Goal: Transaction & Acquisition: Obtain resource

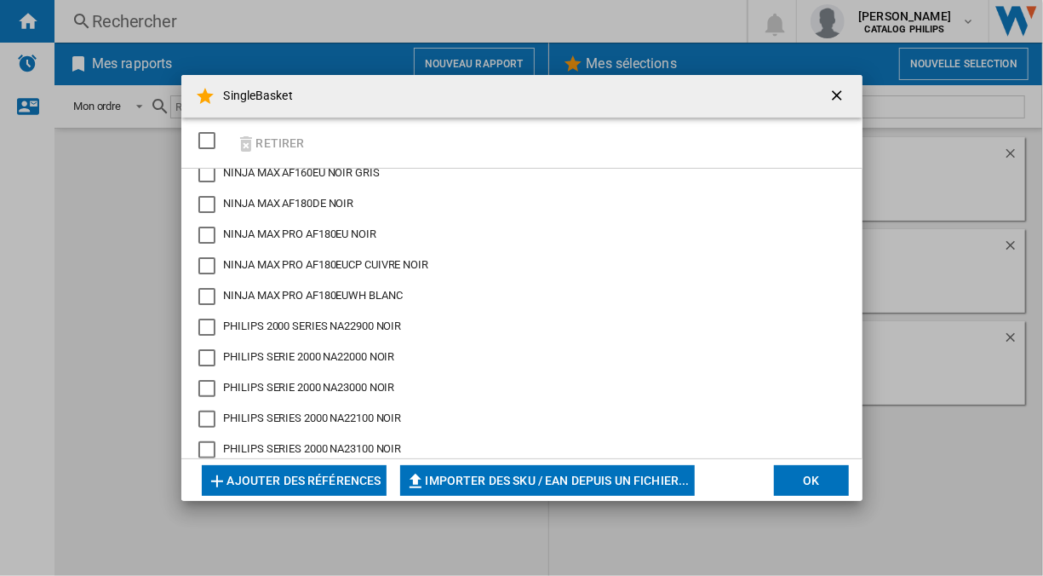
scroll to position [341, 0]
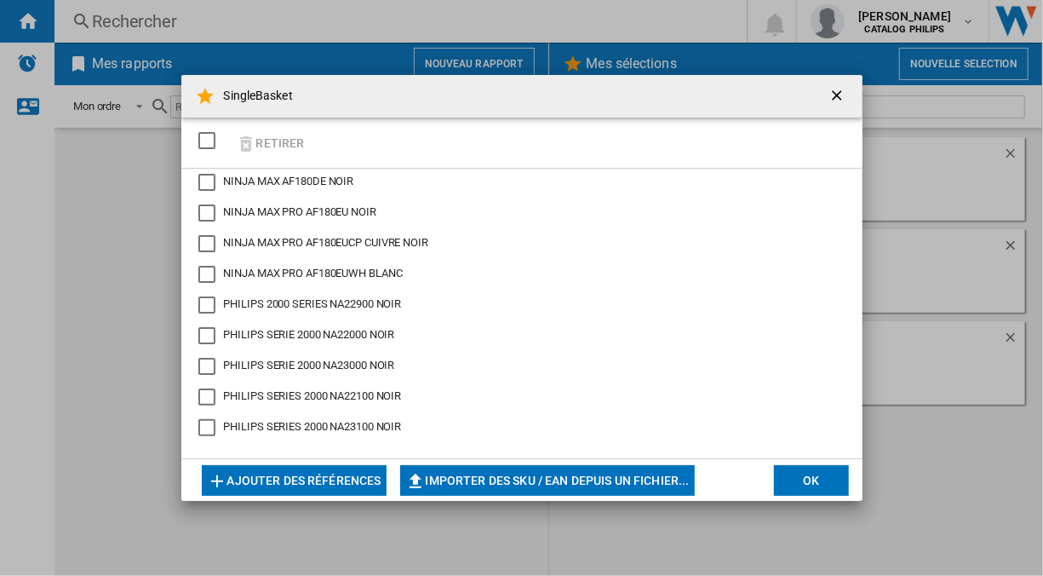
click at [805, 482] on button "OK" at bounding box center [811, 480] width 75 height 31
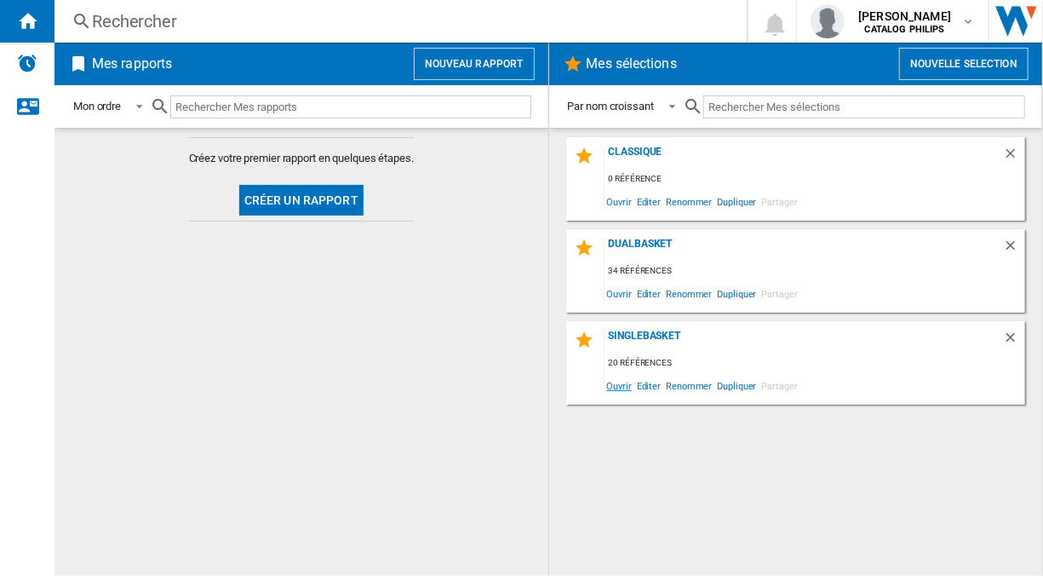
click at [624, 383] on span "Ouvrir" at bounding box center [620, 385] width 30 height 23
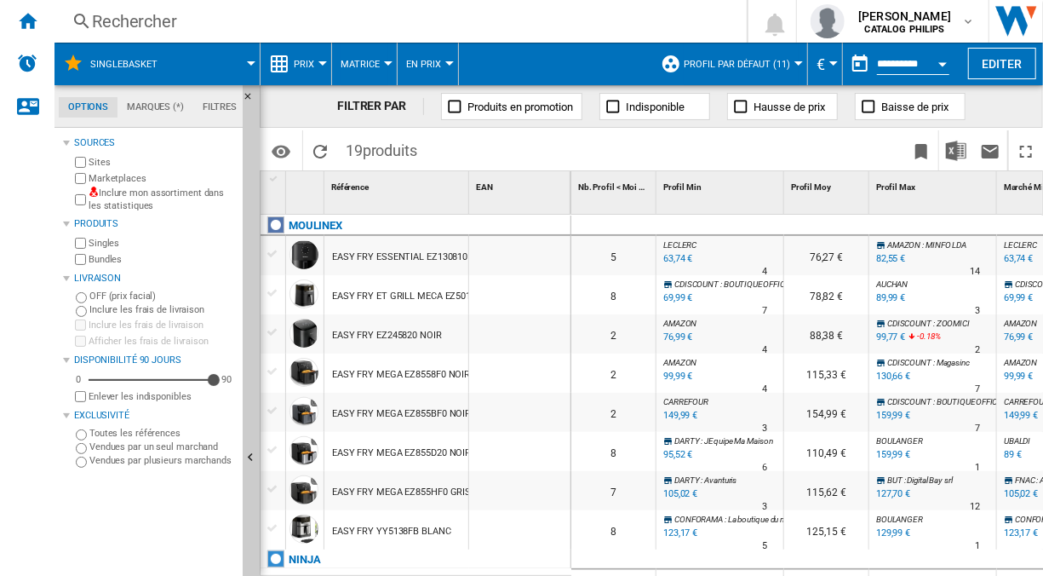
click at [355, 60] on span "Matrice" at bounding box center [360, 64] width 39 height 11
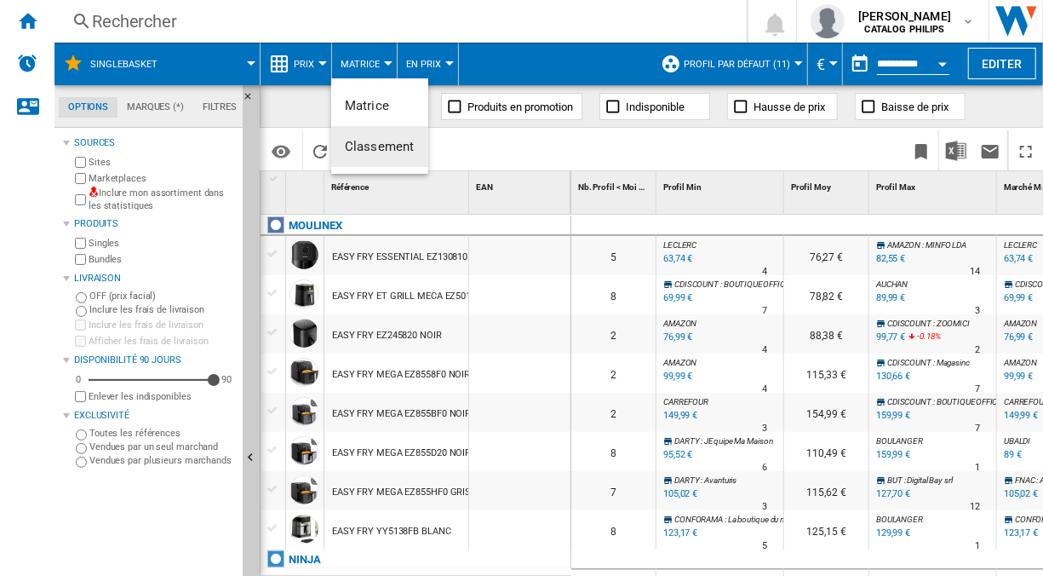
click at [315, 63] on md-backdrop at bounding box center [521, 288] width 1043 height 576
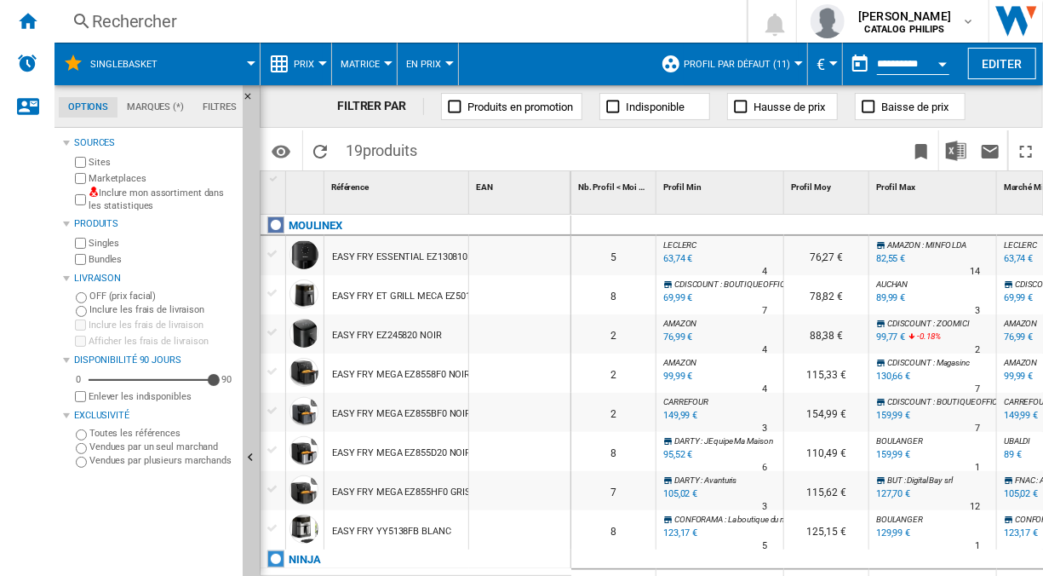
click at [295, 61] on span "Prix" at bounding box center [304, 64] width 20 height 11
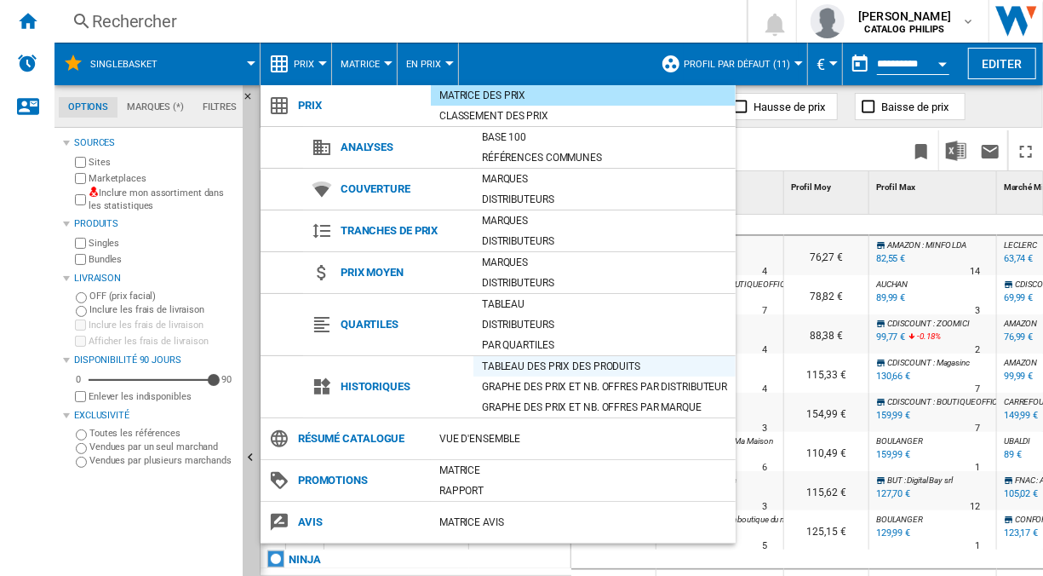
click at [507, 366] on div "Tableau des prix des produits" at bounding box center [604, 366] width 262 height 17
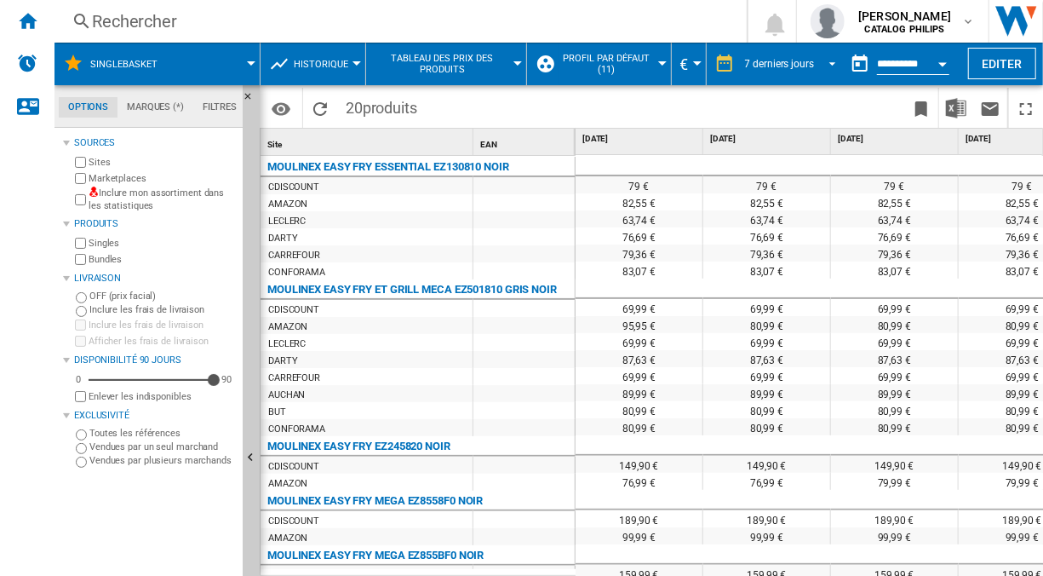
click at [806, 63] on div "7 derniers jours" at bounding box center [779, 64] width 69 height 12
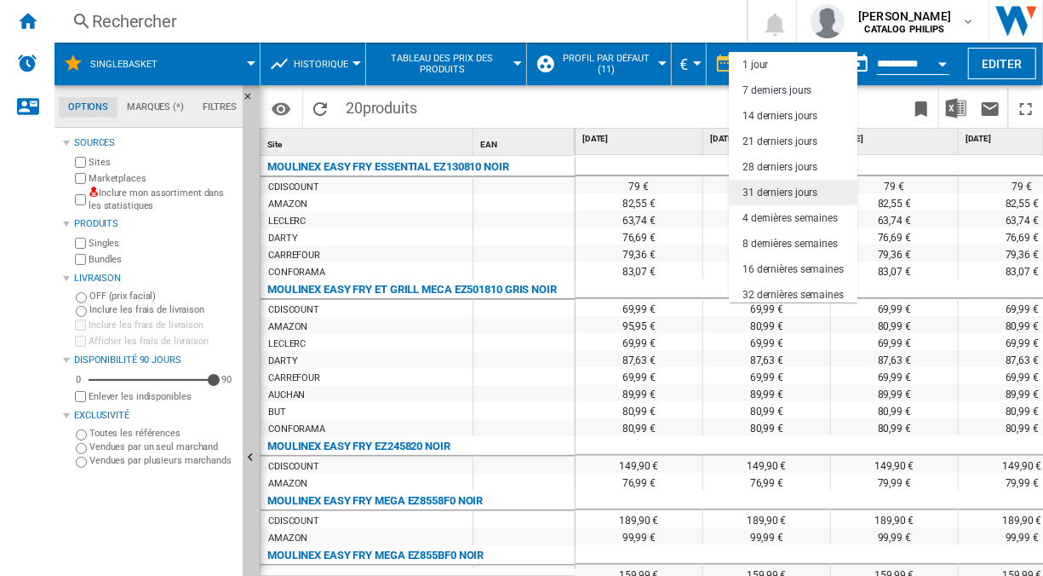
click at [760, 189] on div "31 derniers jours" at bounding box center [780, 193] width 75 height 14
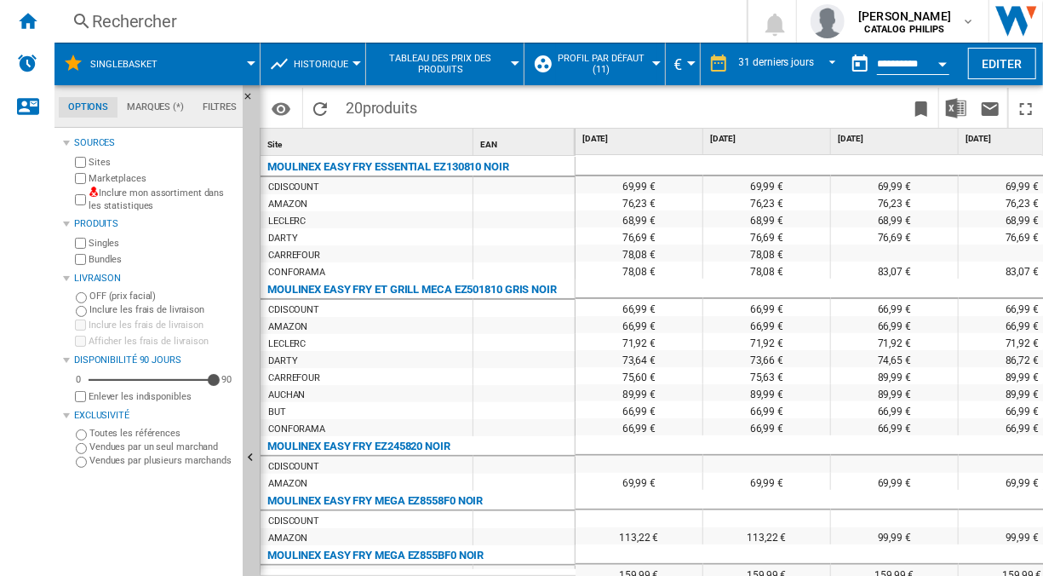
click at [112, 175] on label "Marketplaces" at bounding box center [162, 178] width 147 height 13
click at [101, 260] on label "Bundles" at bounding box center [162, 259] width 147 height 13
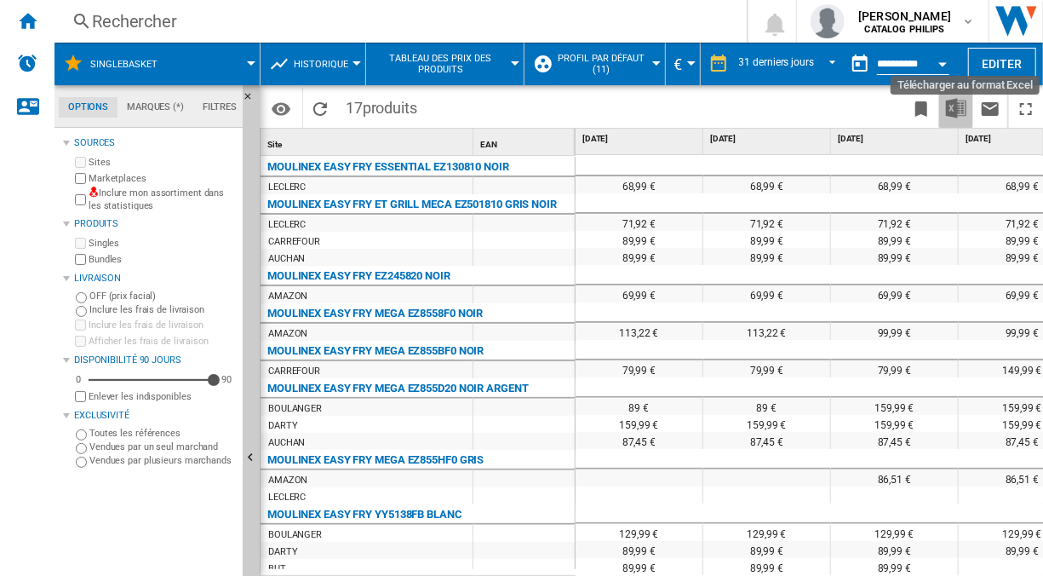
click at [965, 109] on img "Télécharger au format Excel" at bounding box center [956, 108] width 20 height 20
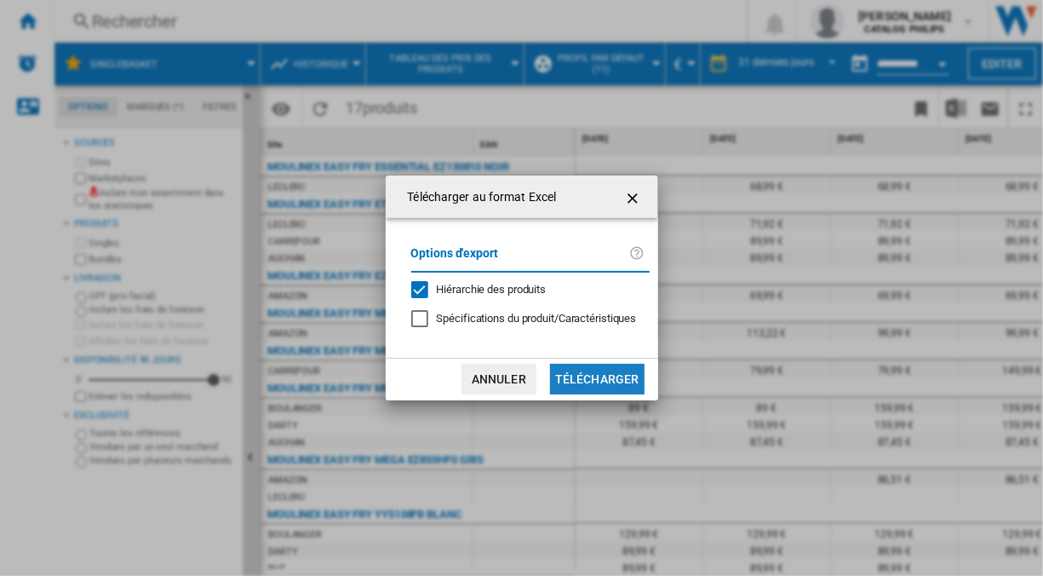
click at [620, 365] on button "Télécharger" at bounding box center [597, 379] width 95 height 31
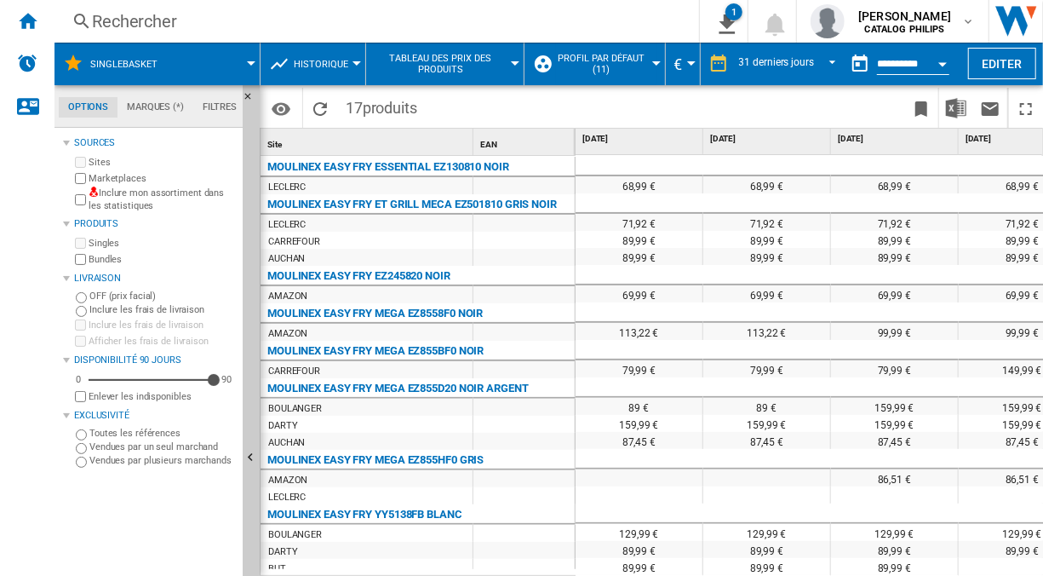
click at [459, 246] on div "CARREFOUR" at bounding box center [367, 240] width 212 height 17
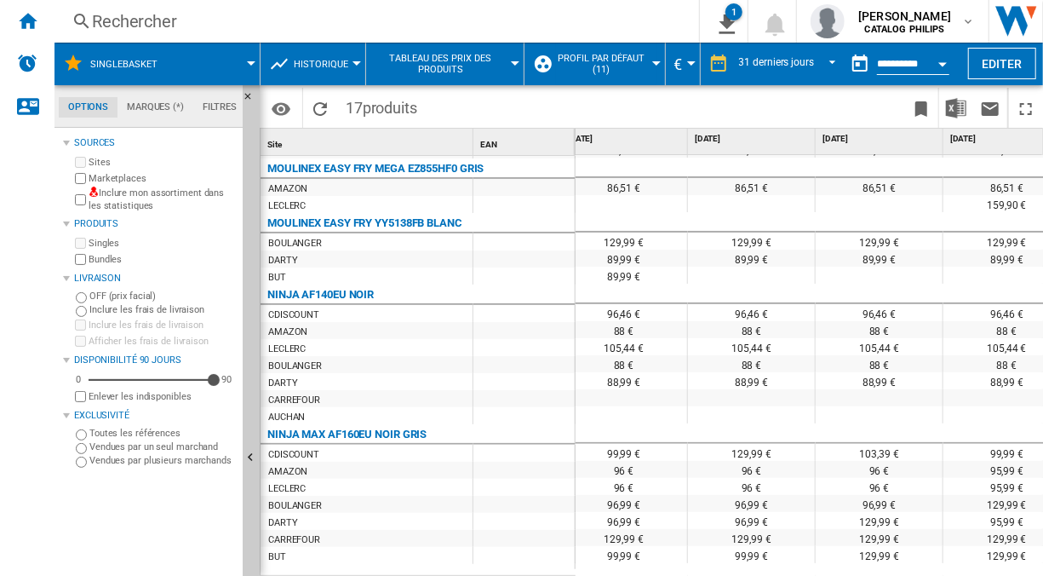
scroll to position [0, 363]
